Goal: Information Seeking & Learning: Learn about a topic

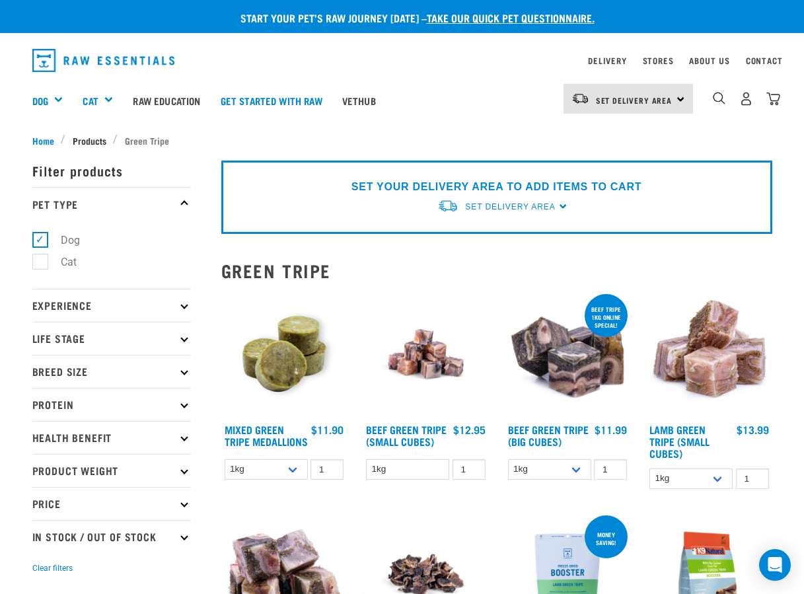
click at [84, 137] on span "Products" at bounding box center [90, 141] width 34 height 14
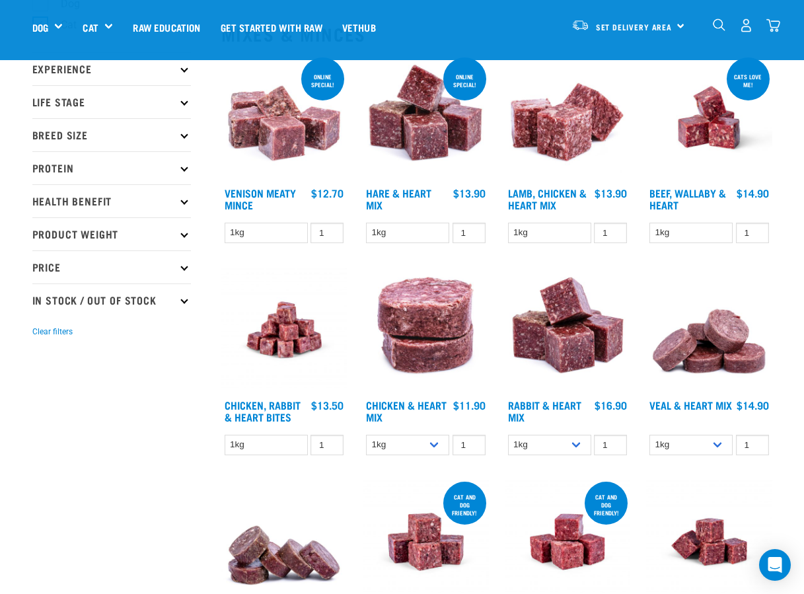
scroll to position [128, 0]
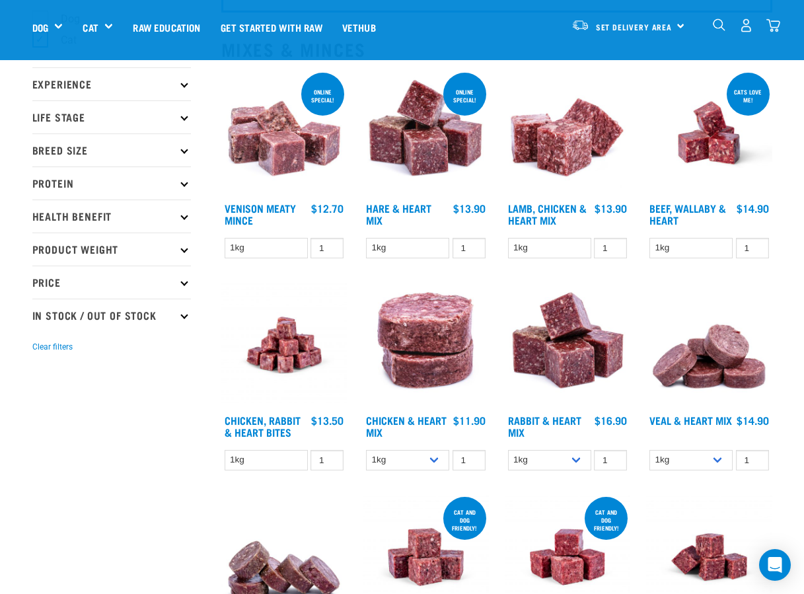
click at [124, 176] on p "Protein" at bounding box center [111, 183] width 159 height 33
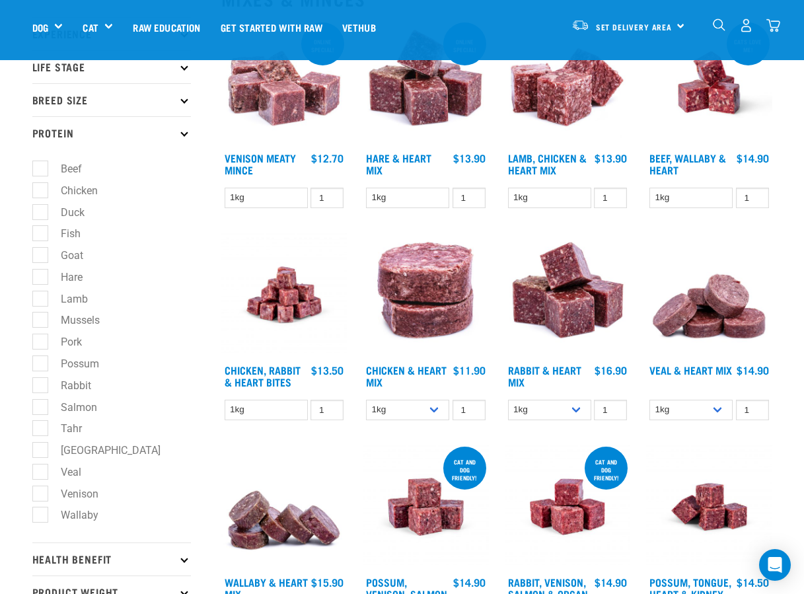
scroll to position [213, 0]
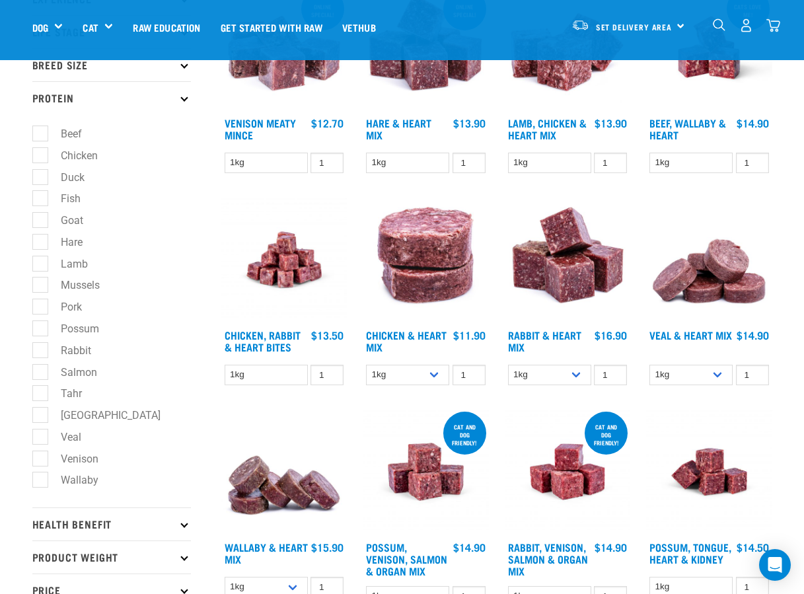
click at [43, 472] on label "Wallaby" at bounding box center [72, 480] width 64 height 17
click at [41, 474] on input "Wallaby" at bounding box center [36, 478] width 9 height 9
checkbox input "true"
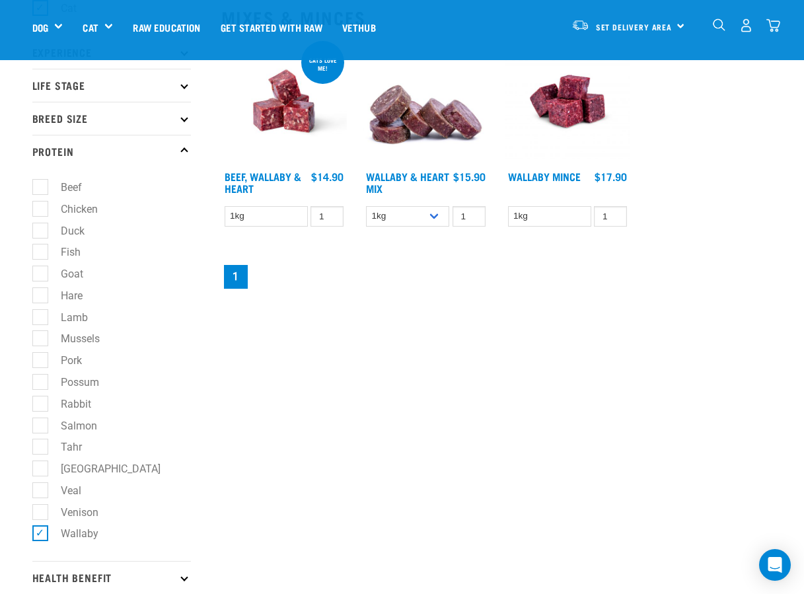
scroll to position [225, 0]
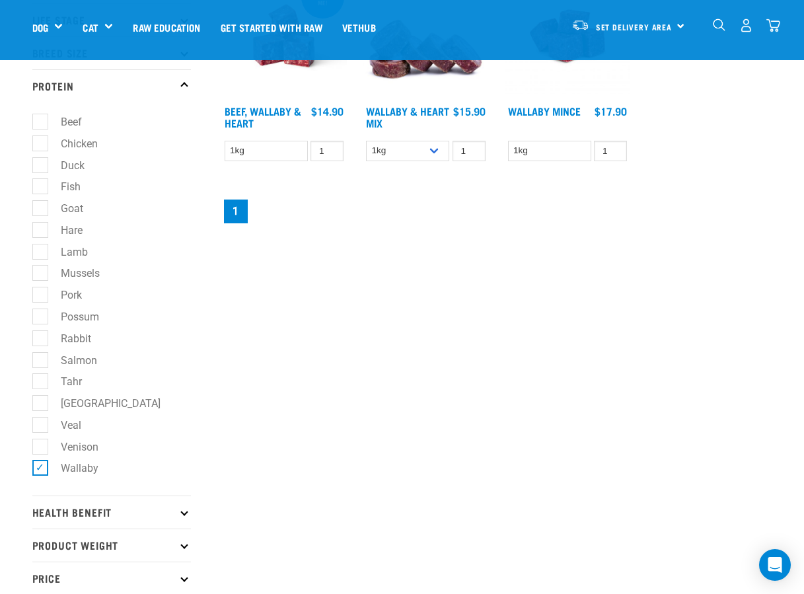
click at [40, 352] on label "Salmon" at bounding box center [71, 360] width 63 height 17
click at [35, 354] on input "Salmon" at bounding box center [36, 358] width 9 height 9
checkbox input "true"
click at [44, 460] on label "Wallaby" at bounding box center [72, 468] width 64 height 17
click at [41, 462] on input "Wallaby" at bounding box center [36, 466] width 9 height 9
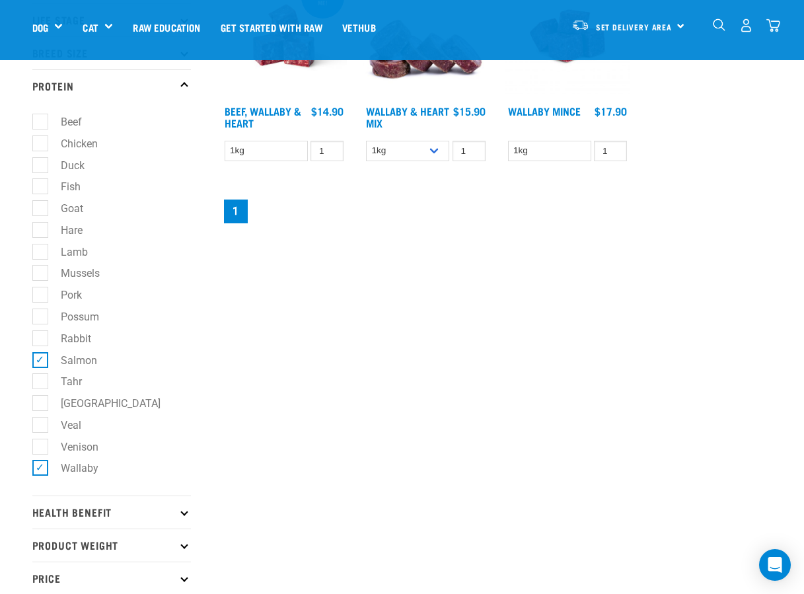
checkbox input "false"
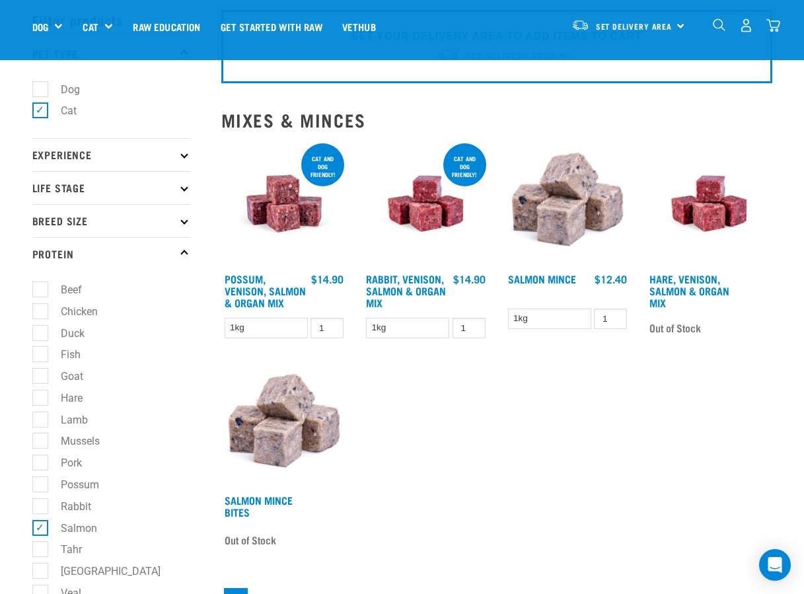
scroll to position [56, 0]
